Goal: Unclear

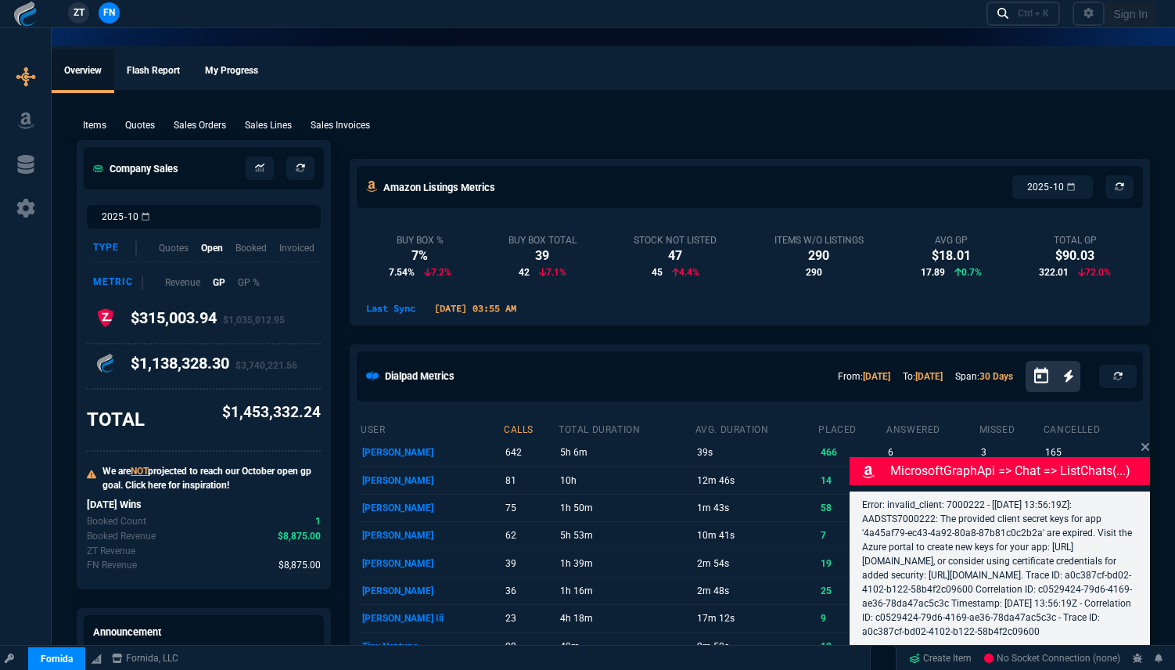
select select "18: totals"
